Goal: Communication & Community: Answer question/provide support

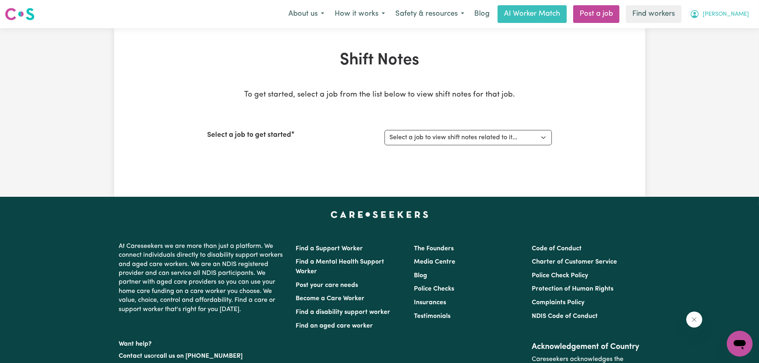
click at [736, 14] on span "[PERSON_NAME]" at bounding box center [725, 14] width 46 height 9
click at [729, 27] on link "My Dashboard" at bounding box center [722, 31] width 64 height 15
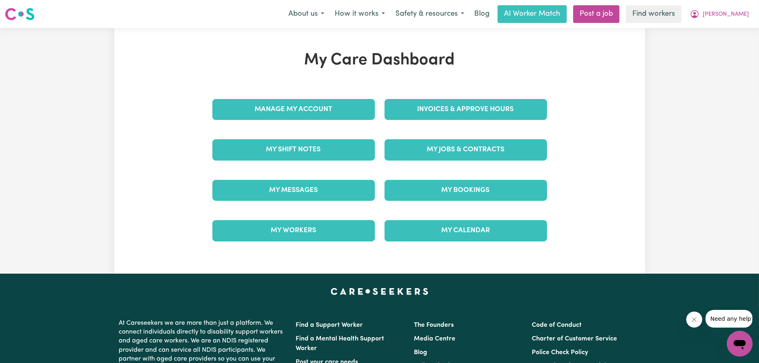
click at [453, 94] on div "Invoices & Approve Hours" at bounding box center [465, 109] width 172 height 40
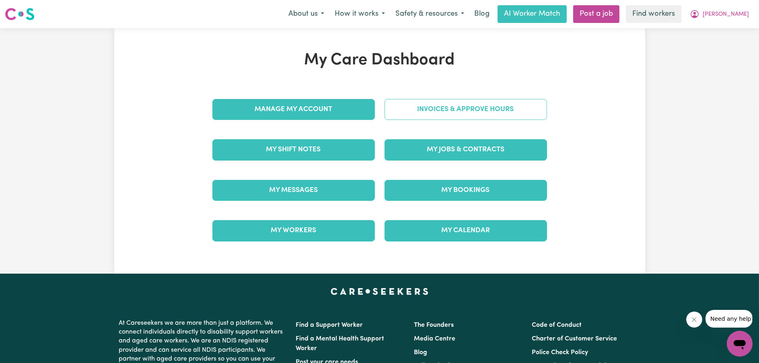
click at [445, 105] on link "Invoices & Approve Hours" at bounding box center [465, 109] width 162 height 21
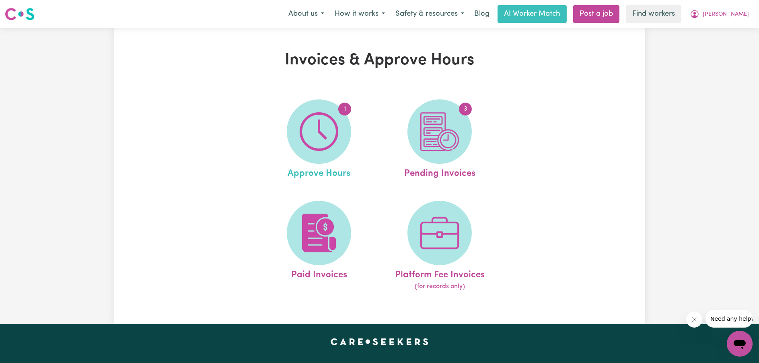
click at [351, 124] on link "1 Approve Hours" at bounding box center [319, 139] width 116 height 81
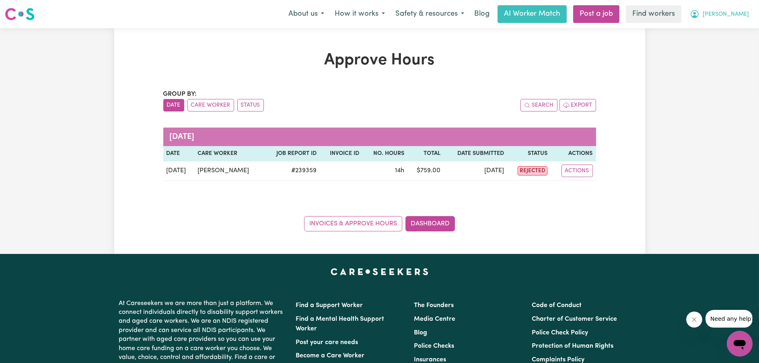
click at [732, 15] on span "[PERSON_NAME]" at bounding box center [725, 14] width 46 height 9
click at [723, 31] on link "My Dashboard" at bounding box center [722, 31] width 64 height 15
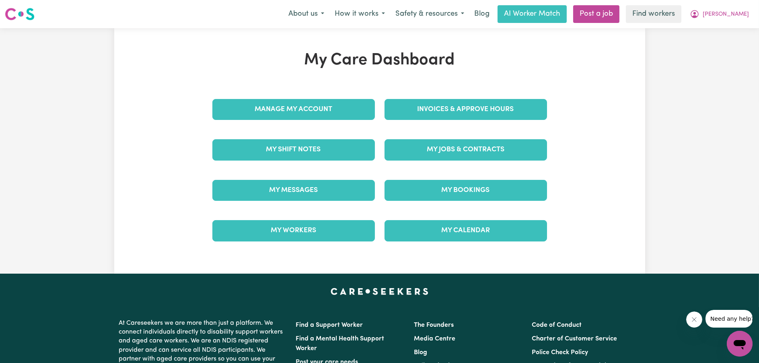
click at [335, 201] on div "My Messages" at bounding box center [293, 190] width 172 height 40
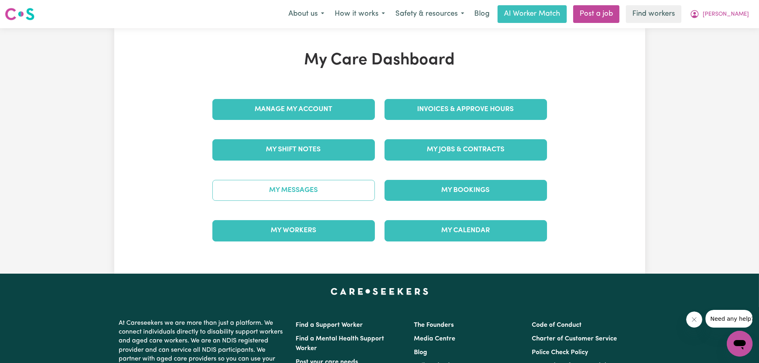
click at [332, 193] on link "My Messages" at bounding box center [293, 190] width 162 height 21
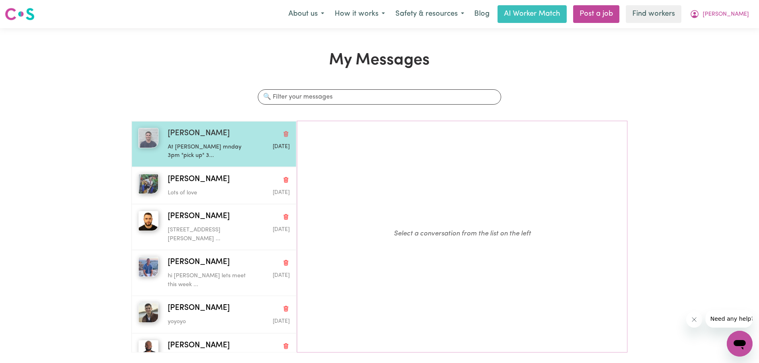
click at [220, 160] on p "At [PERSON_NAME] mnday 3pm "pick up" 3..." at bounding box center [208, 151] width 81 height 17
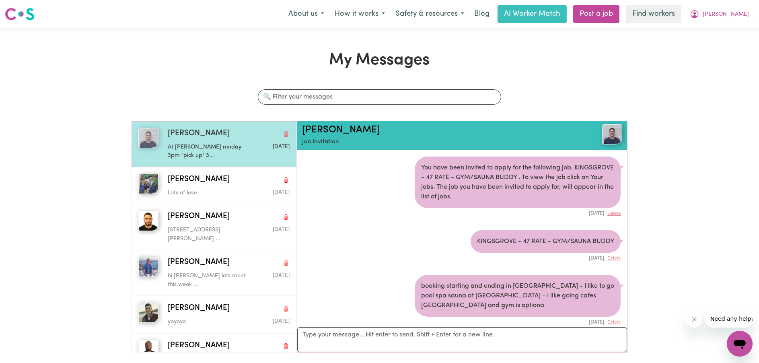
scroll to position [680, 0]
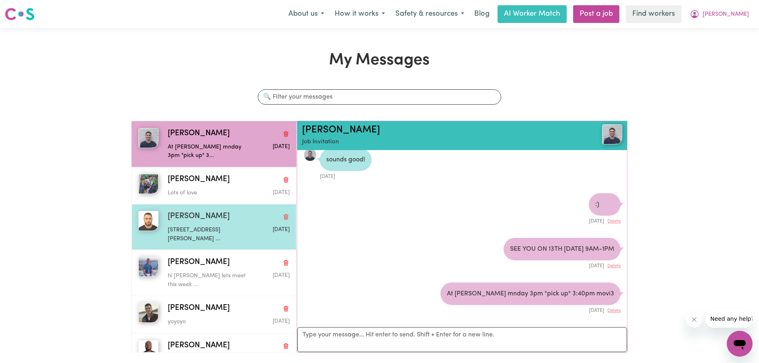
click at [183, 206] on div "[PERSON_NAME] O [STREET_ADDRESS][PERSON_NAME] ... [DATE]" at bounding box center [213, 227] width 164 height 46
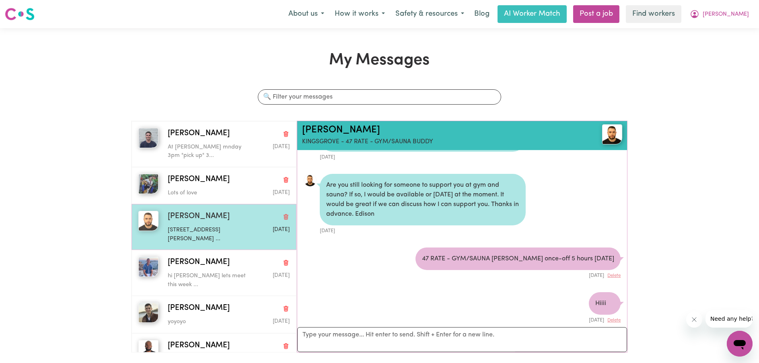
scroll to position [1402, 0]
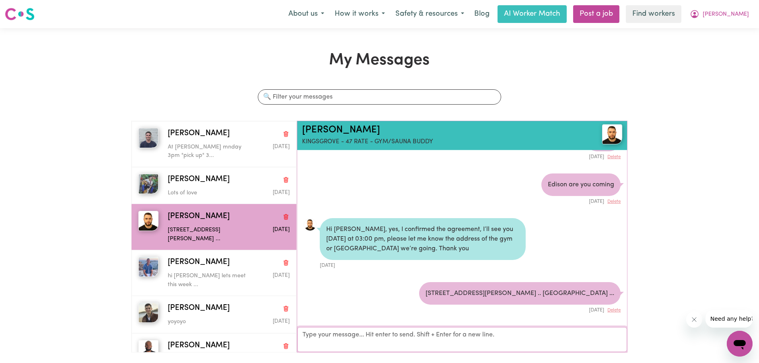
click at [423, 343] on textarea "Your reply" at bounding box center [462, 339] width 330 height 25
type textarea "HIIIII"
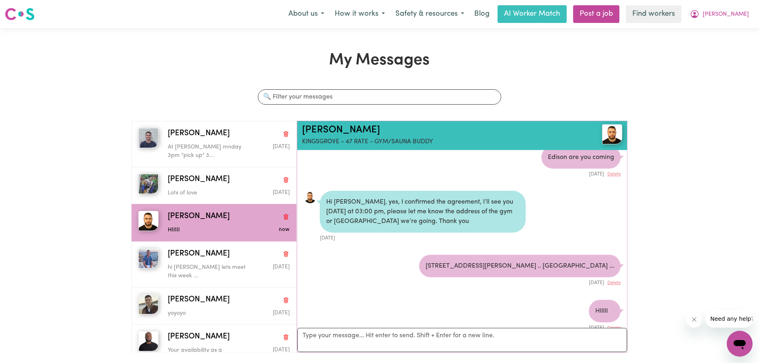
scroll to position [1446, 0]
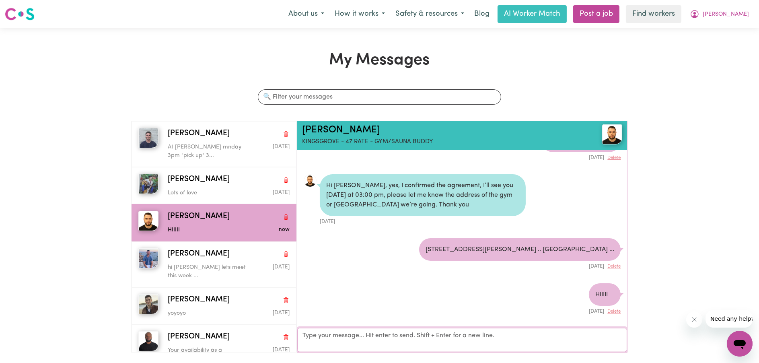
click at [422, 347] on textarea "Your reply" at bounding box center [462, 340] width 330 height 24
type textarea "HIIIIIII"
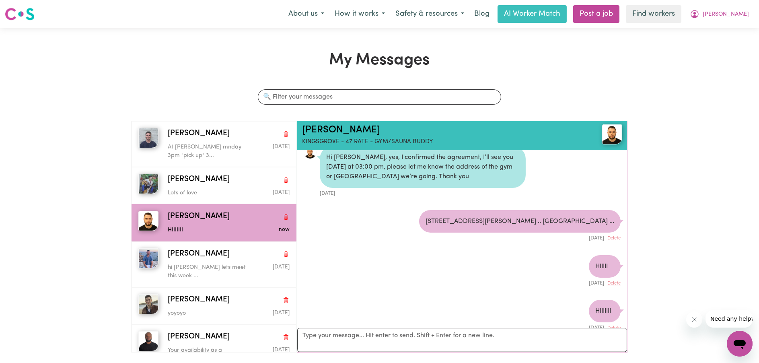
scroll to position [1490, 0]
